Goal: Transaction & Acquisition: Book appointment/travel/reservation

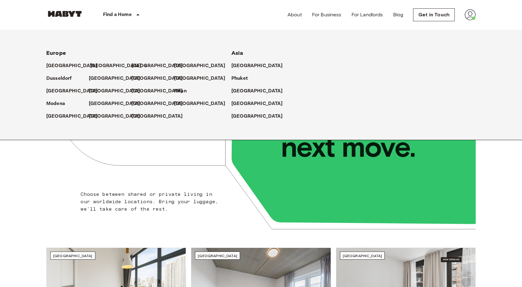
drag, startPoint x: 93, startPoint y: 66, endPoint x: 90, endPoint y: 67, distance: 3.2
click at [93, 66] on p "[GEOGRAPHIC_DATA]" at bounding box center [115, 65] width 51 height 7
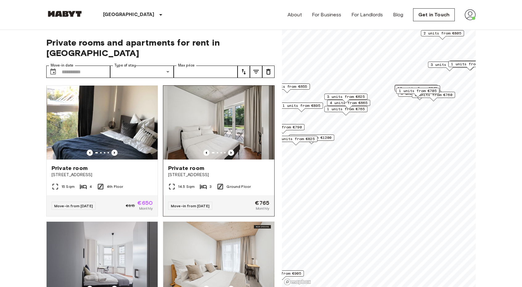
click at [248, 118] on img at bounding box center [218, 123] width 111 height 74
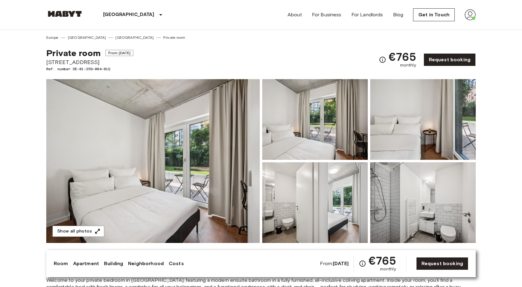
click at [289, 176] on img at bounding box center [314, 202] width 105 height 81
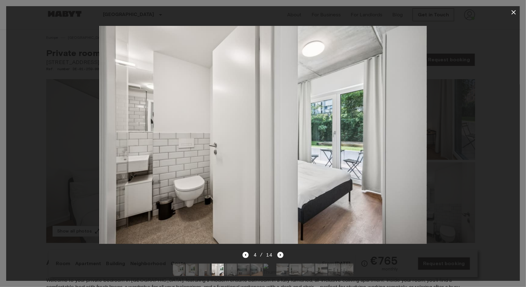
click at [280, 252] on icon "Next image" at bounding box center [280, 255] width 6 height 6
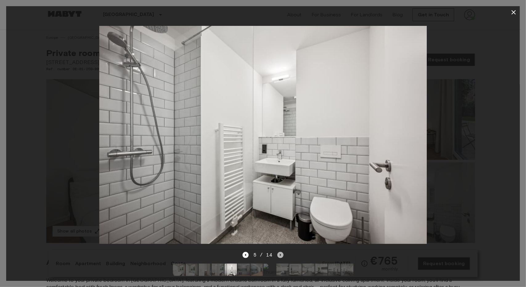
click at [280, 254] on icon "Next image" at bounding box center [280, 255] width 1 height 2
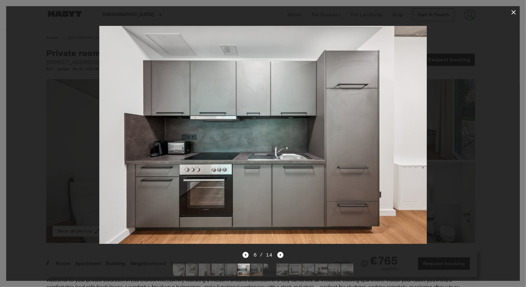
click at [245, 252] on icon "Previous image" at bounding box center [246, 255] width 6 height 6
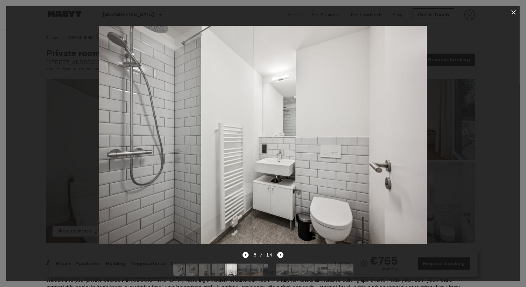
click at [279, 252] on icon "Next image" at bounding box center [280, 255] width 6 height 6
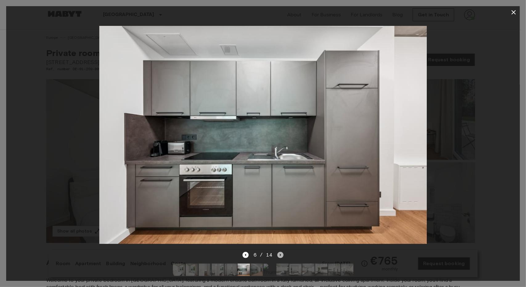
click at [279, 252] on icon "Next image" at bounding box center [280, 255] width 6 height 6
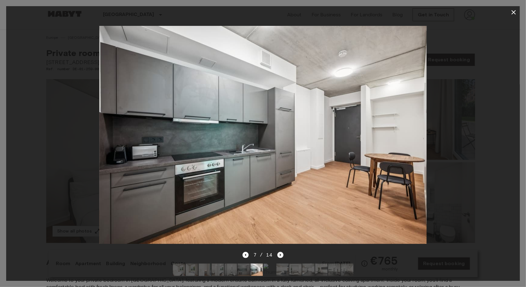
click at [279, 252] on icon "Next image" at bounding box center [280, 255] width 6 height 6
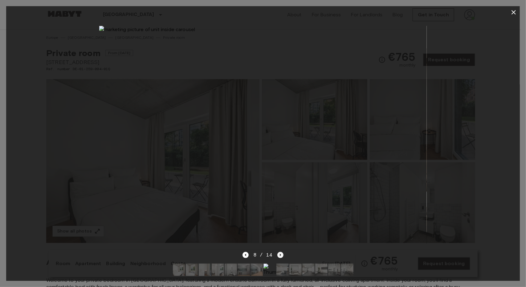
click at [279, 252] on icon "Next image" at bounding box center [280, 255] width 6 height 6
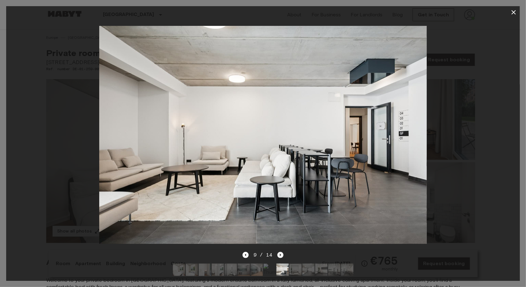
click at [279, 252] on icon "Next image" at bounding box center [280, 255] width 6 height 6
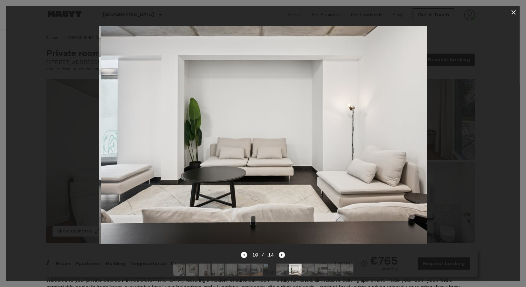
click at [279, 252] on icon "Next image" at bounding box center [282, 255] width 6 height 6
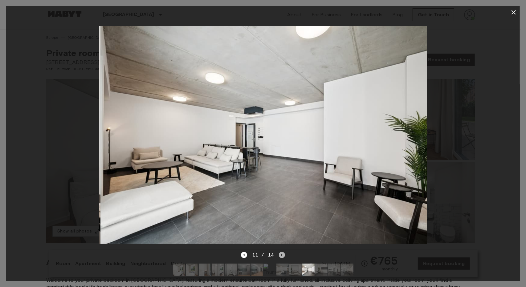
click at [279, 252] on icon "Next image" at bounding box center [282, 255] width 6 height 6
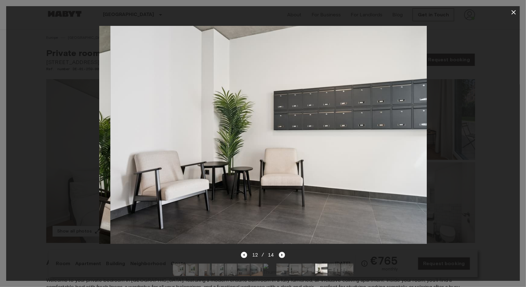
click at [279, 252] on icon "Next image" at bounding box center [282, 255] width 6 height 6
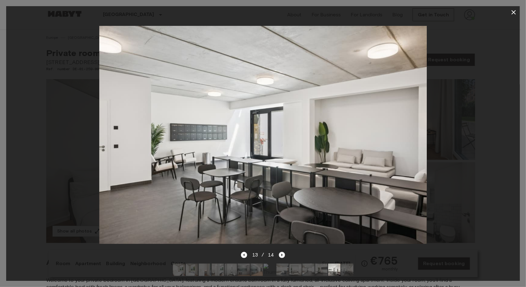
click at [279, 252] on icon "Next image" at bounding box center [282, 255] width 6 height 6
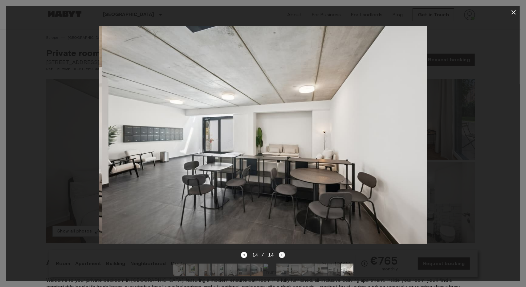
click at [279, 252] on div "14 / 14" at bounding box center [263, 255] width 44 height 7
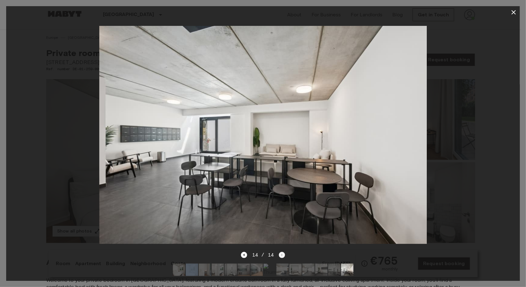
click at [279, 252] on div "14 / 14" at bounding box center [263, 255] width 44 height 7
click at [514, 17] on button "button" at bounding box center [514, 12] width 12 height 12
